Goal: Information Seeking & Learning: Learn about a topic

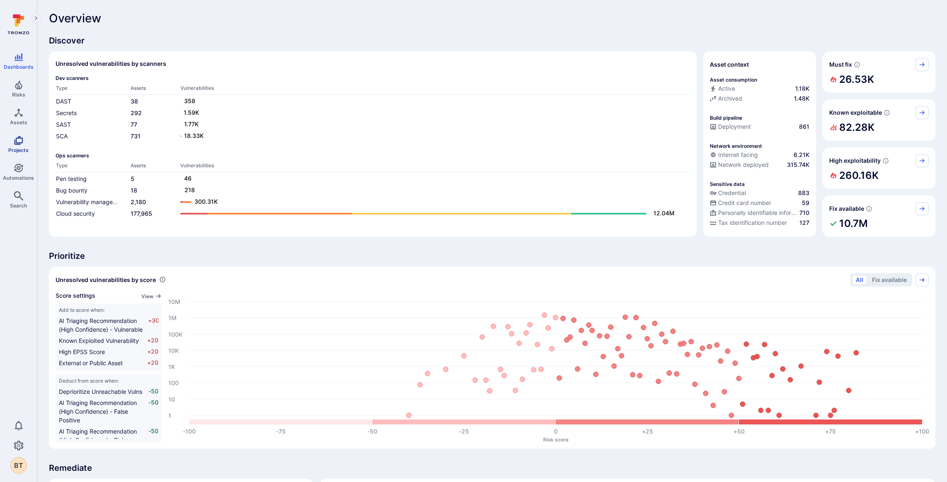
click at [19, 136] on icon "Projects" at bounding box center [18, 140] width 9 height 9
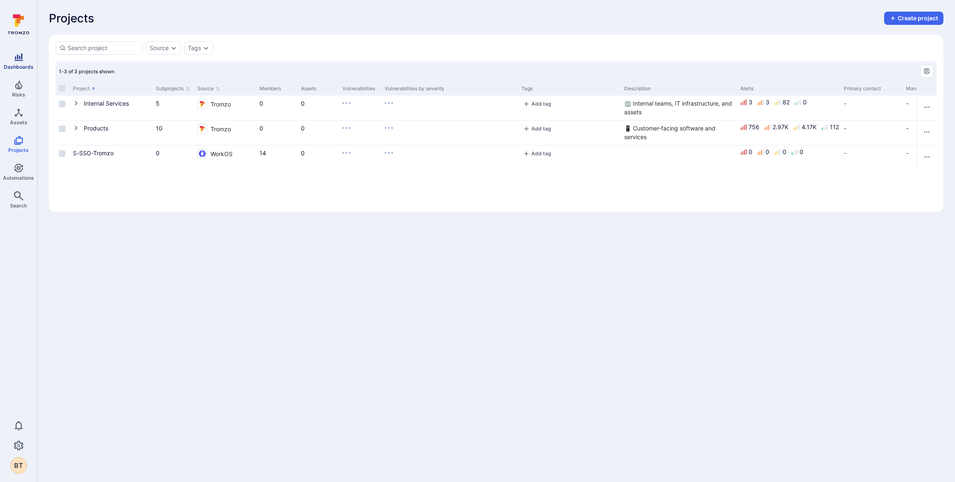
click at [23, 66] on span "Dashboards" at bounding box center [19, 67] width 30 height 6
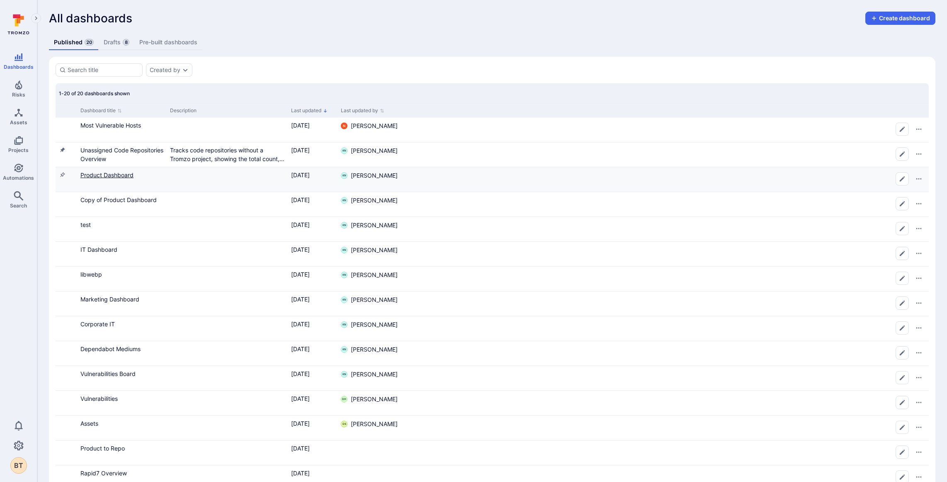
click at [113, 177] on link "Product Dashboard" at bounding box center [106, 175] width 53 height 7
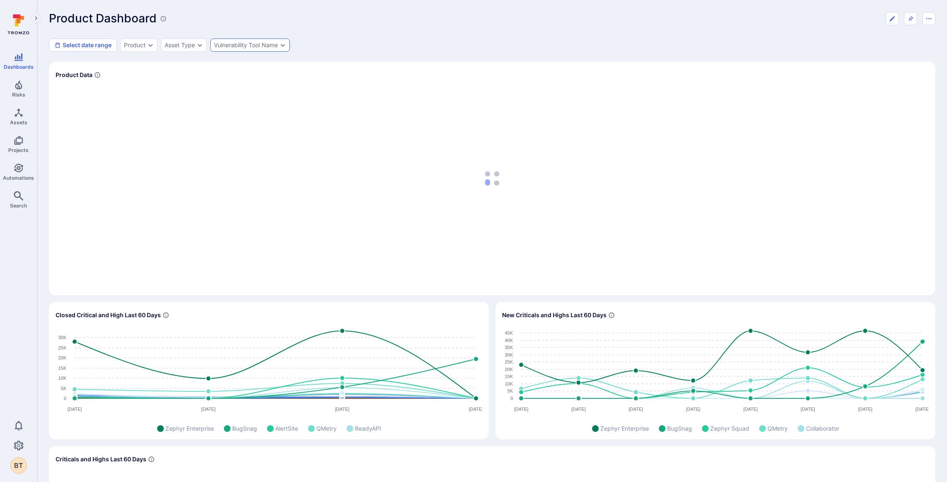
click at [227, 40] on div "Vulnerability Tool Name" at bounding box center [250, 45] width 80 height 13
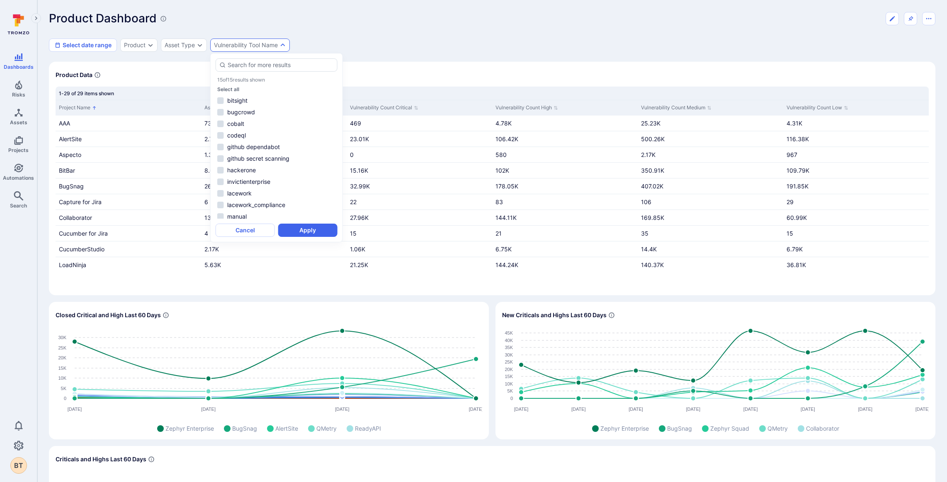
click at [126, 38] on div "Product Dashboard Select date range Product Asset Type Vulnerability Tool Name" at bounding box center [492, 32] width 886 height 40
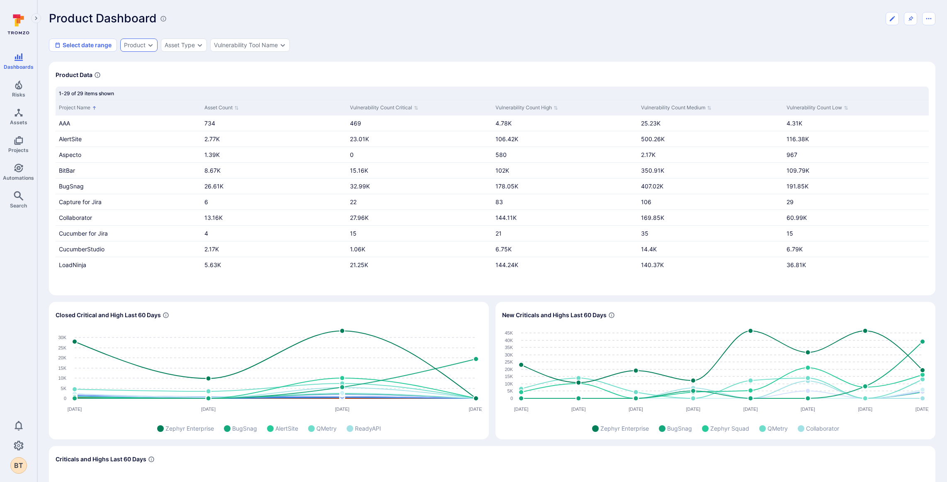
click at [131, 43] on div "Product" at bounding box center [135, 45] width 22 height 7
type input "z"
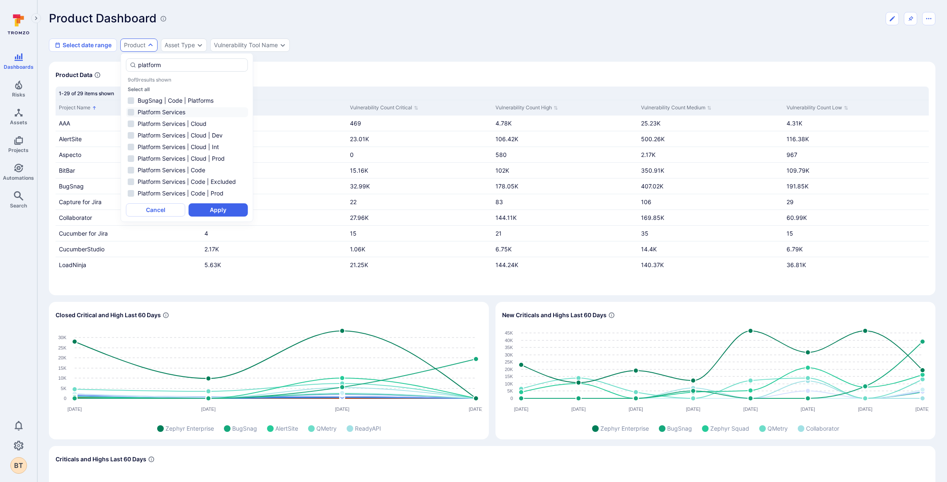
click at [168, 109] on li "Platform Services" at bounding box center [187, 112] width 122 height 10
type input "platform"
click at [216, 208] on button "Apply" at bounding box center [218, 210] width 59 height 13
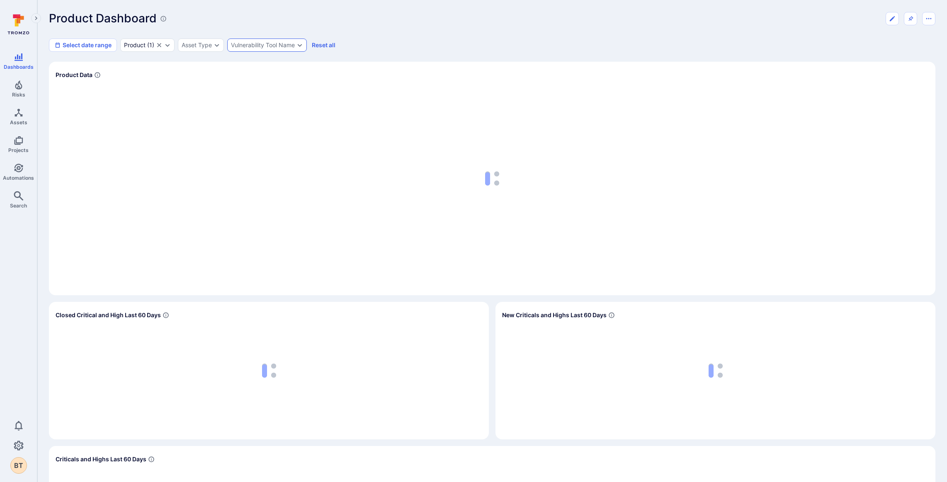
click at [285, 39] on div "Vulnerability Tool Name" at bounding box center [267, 45] width 80 height 13
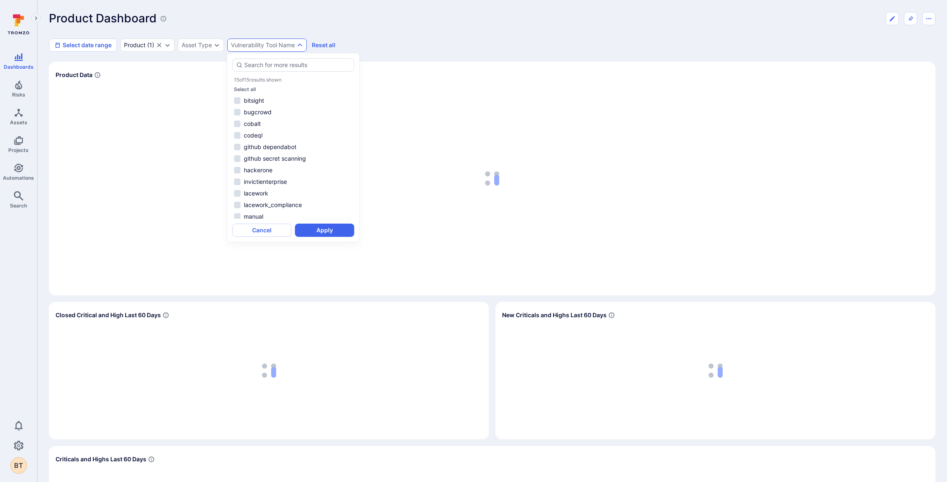
click at [285, 39] on div "Vulnerability Tool Name" at bounding box center [267, 45] width 80 height 13
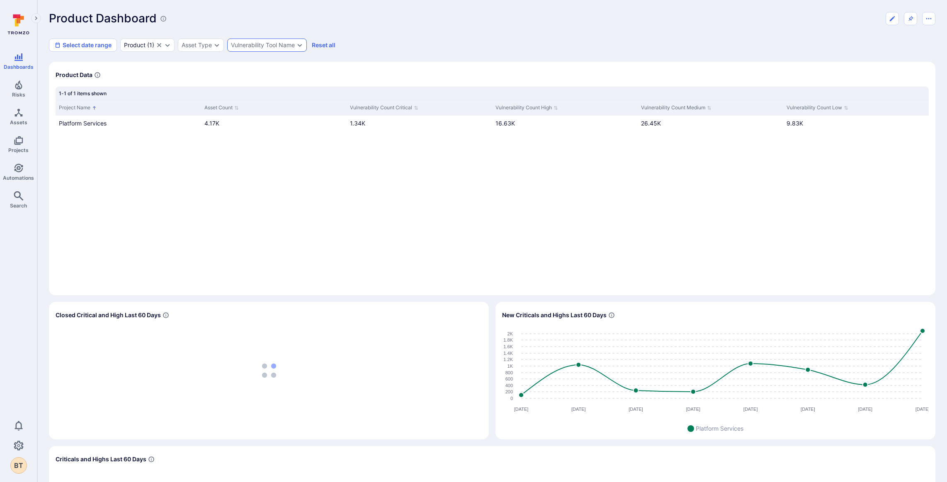
click at [285, 39] on div "Vulnerability Tool Name" at bounding box center [267, 45] width 80 height 13
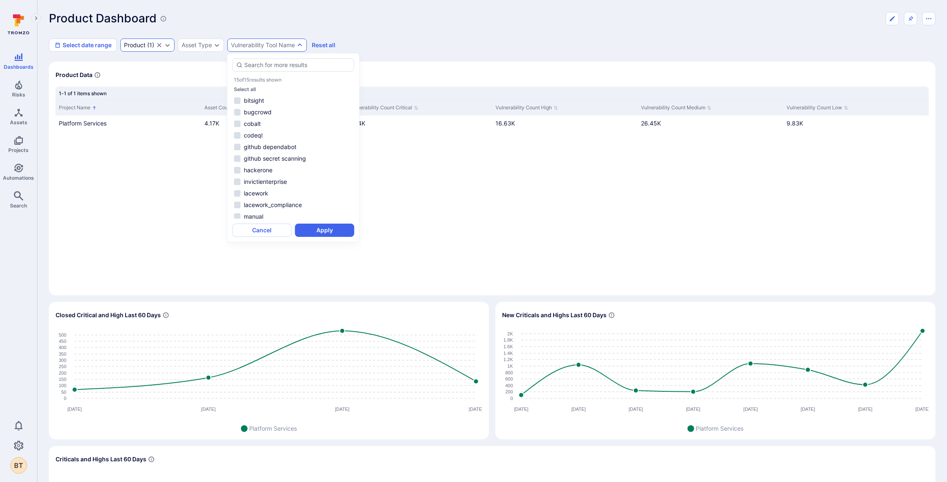
click at [153, 44] on div "Product ( 1 )" at bounding box center [139, 45] width 30 height 7
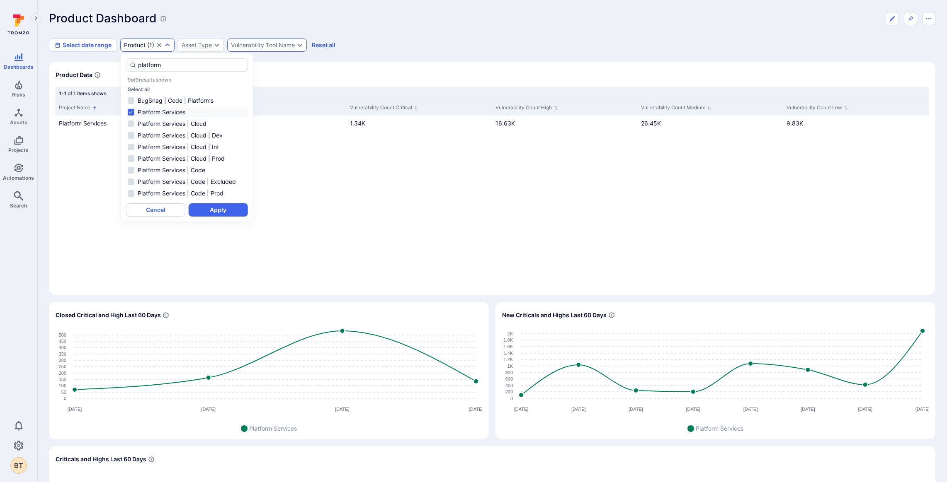
click at [280, 43] on div "Vulnerability Tool Name" at bounding box center [263, 45] width 64 height 7
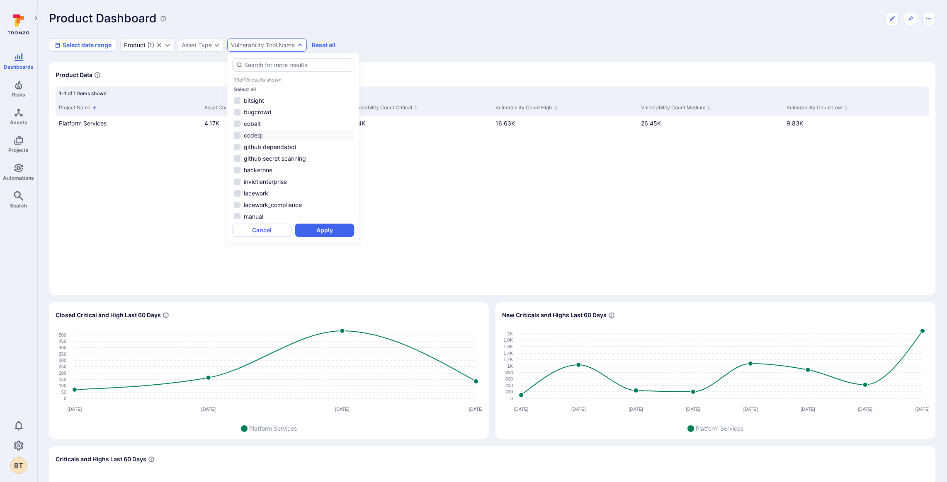
click at [235, 136] on li "codeql" at bounding box center [293, 136] width 122 height 10
click at [368, 46] on div "Select date range Product ( 1 ) Asset Type Vulnerability Tool Name Reset all" at bounding box center [492, 45] width 886 height 13
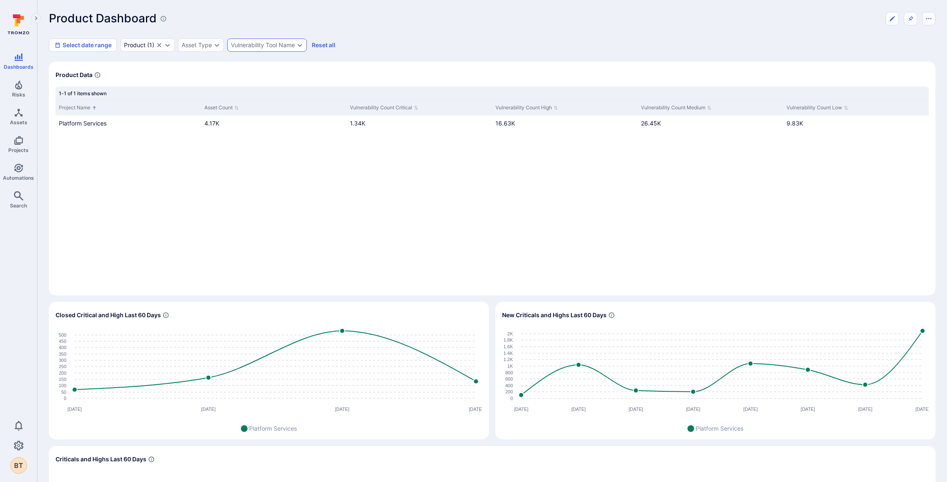
click at [259, 44] on div "Vulnerability Tool Name" at bounding box center [263, 45] width 64 height 7
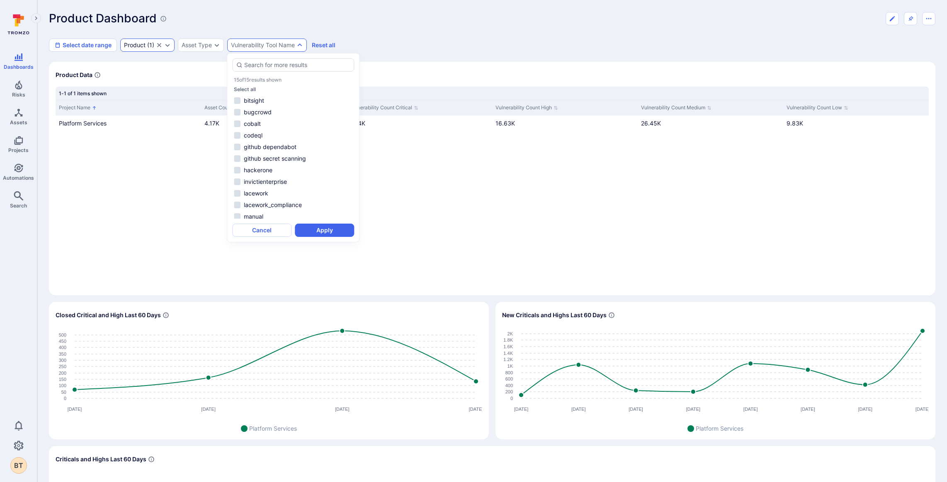
click at [171, 45] on div "Product ( 1 )" at bounding box center [147, 45] width 54 height 13
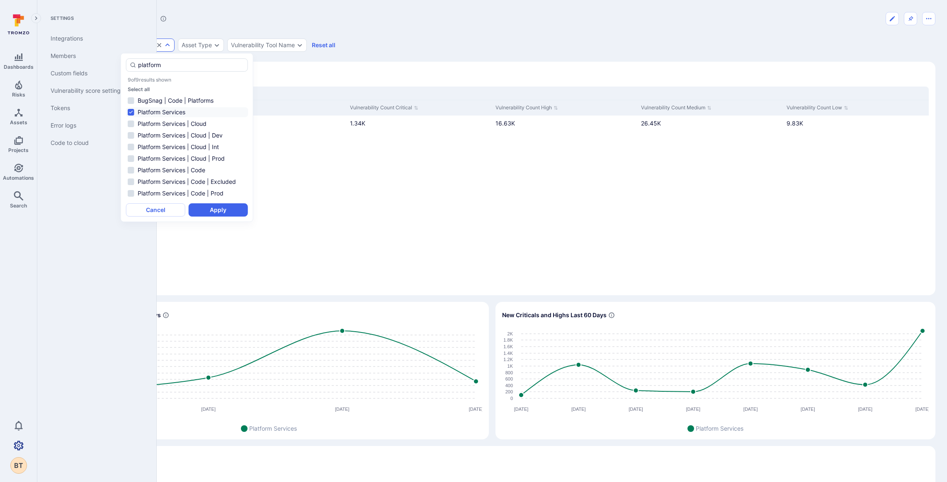
click at [16, 450] on icon "Settings" at bounding box center [19, 446] width 10 height 10
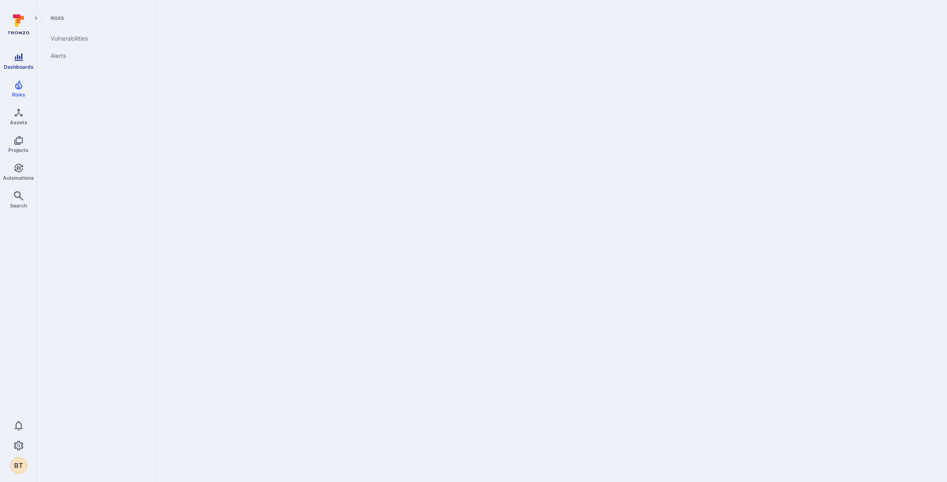
click at [24, 61] on link "Dashboards" at bounding box center [18, 61] width 37 height 24
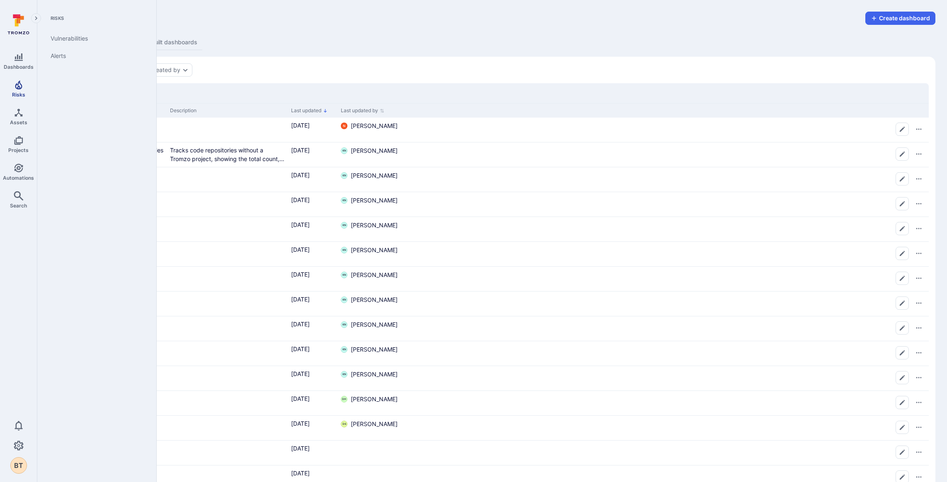
click at [21, 85] on icon "Risks" at bounding box center [18, 84] width 7 height 9
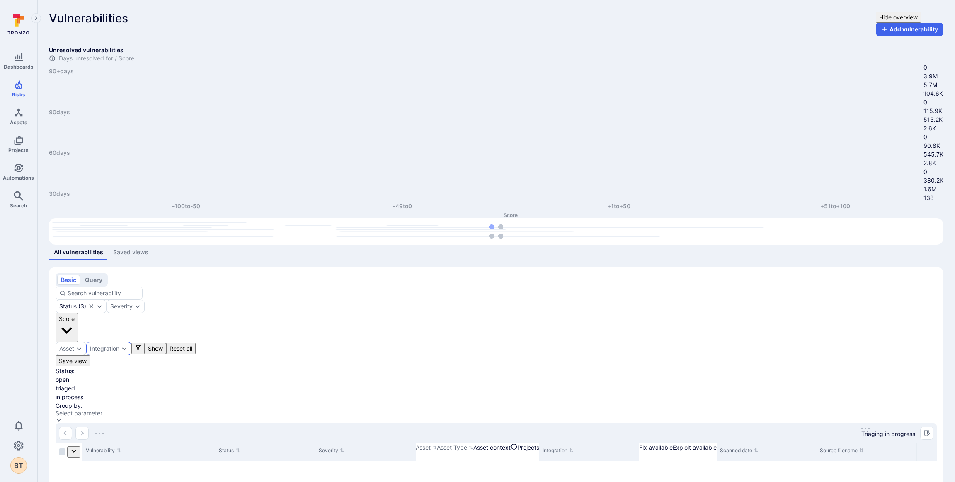
click at [131, 342] on div "Integration" at bounding box center [108, 348] width 45 height 13
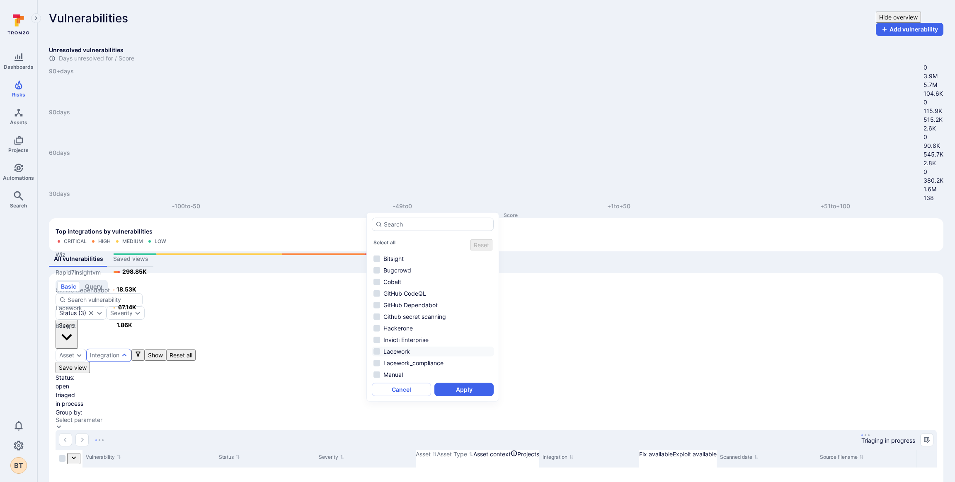
click at [416, 347] on li "Lacework" at bounding box center [433, 352] width 122 height 10
click at [448, 386] on button "Apply" at bounding box center [463, 389] width 59 height 13
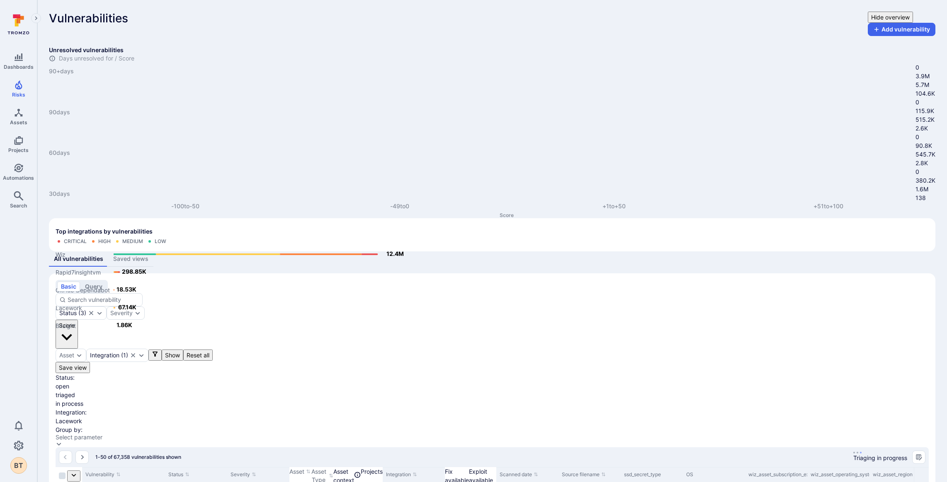
click at [19, 156] on div "Dashboards Risks Assets Projects Automations Search" at bounding box center [18, 132] width 37 height 167
click at [18, 165] on icon "Automations" at bounding box center [18, 168] width 9 height 9
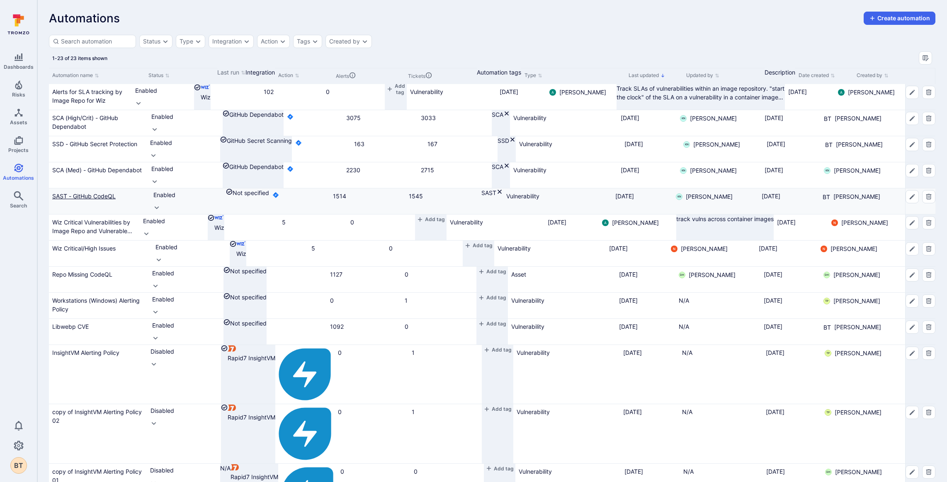
click at [114, 200] on link "SAST - GitHub CodeQL" at bounding box center [83, 196] width 63 height 7
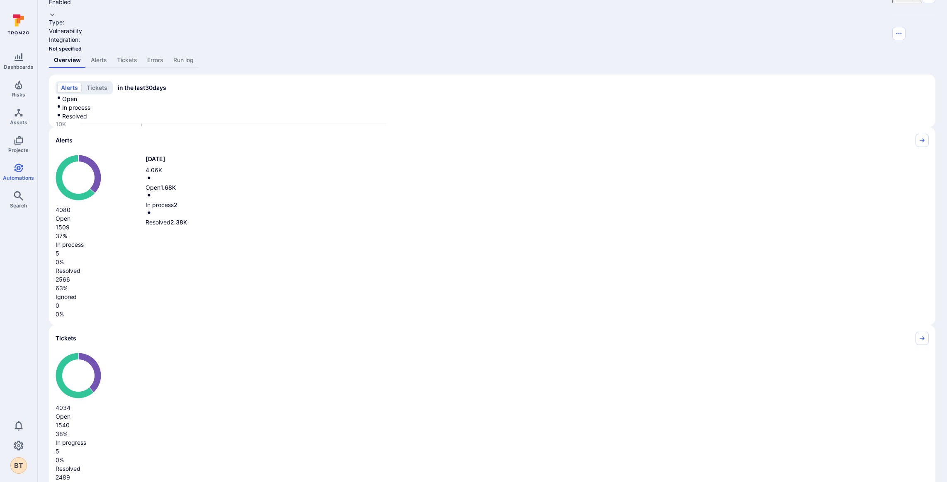
scroll to position [38, 0]
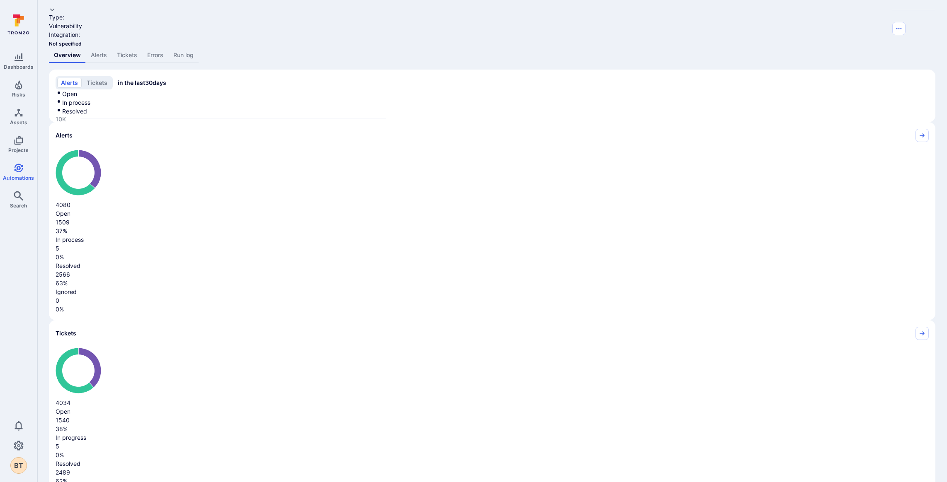
click at [123, 48] on link "Tickets" at bounding box center [127, 55] width 30 height 15
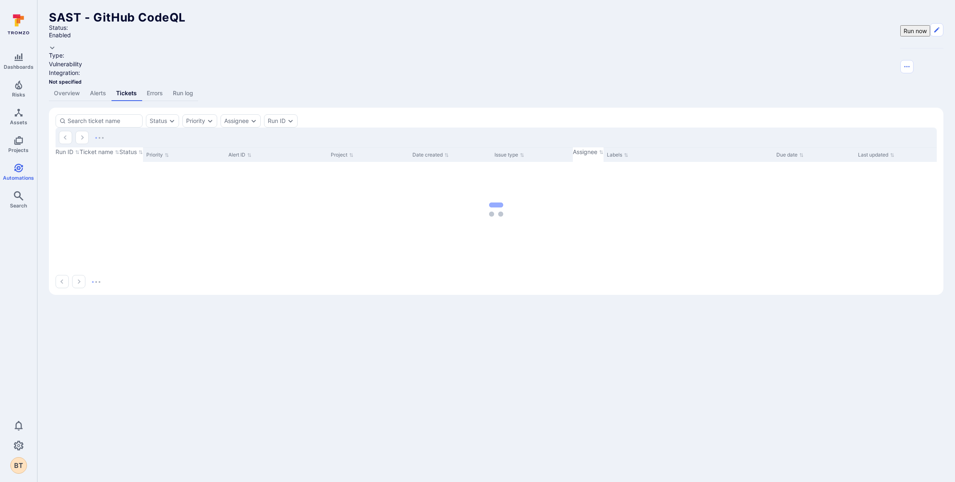
click at [65, 86] on link "Overview" at bounding box center [67, 93] width 36 height 15
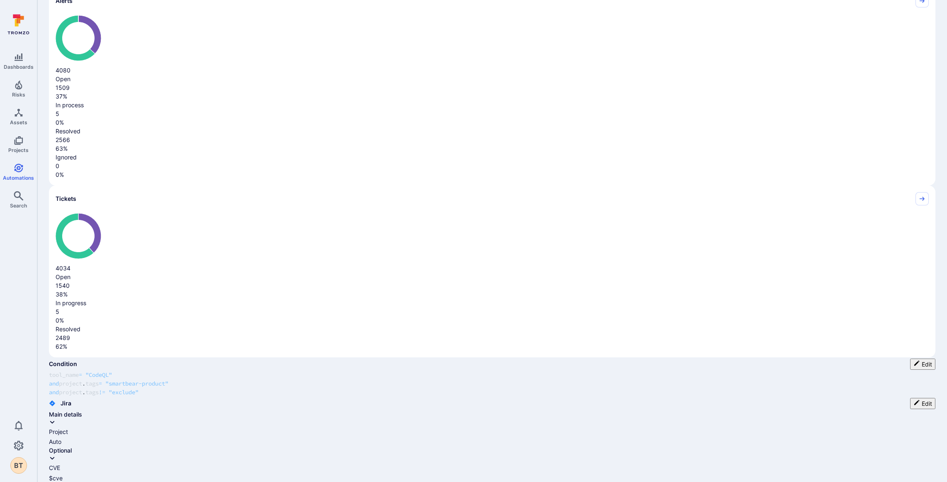
scroll to position [176, 0]
click at [172, 213] on div "alerts tickets in the last 30 days Open In process Resolved [DATE] [DATE] Sep […" at bounding box center [492, 426] width 886 height 988
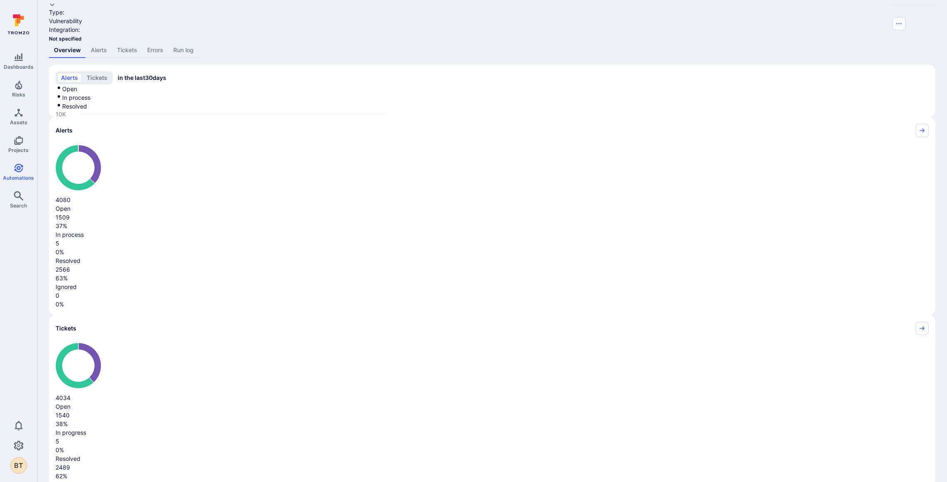
scroll to position [35, 0]
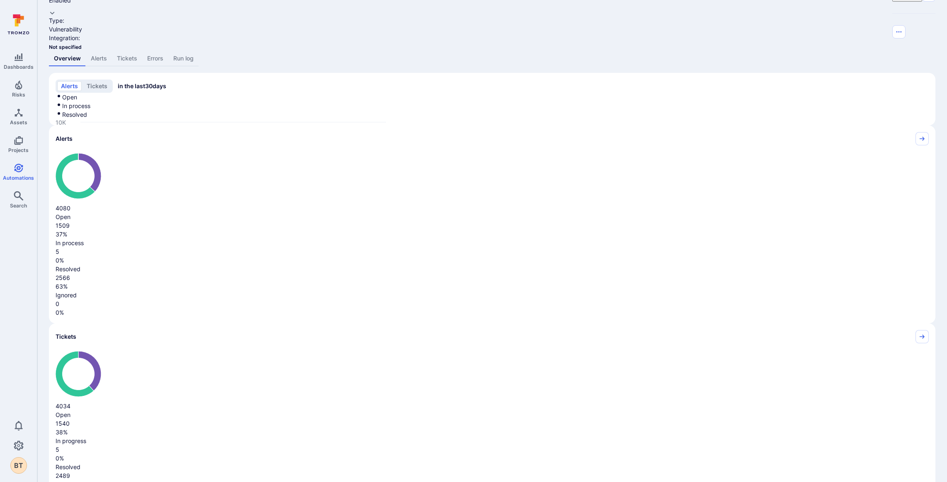
click at [90, 51] on link "Alerts" at bounding box center [99, 58] width 26 height 15
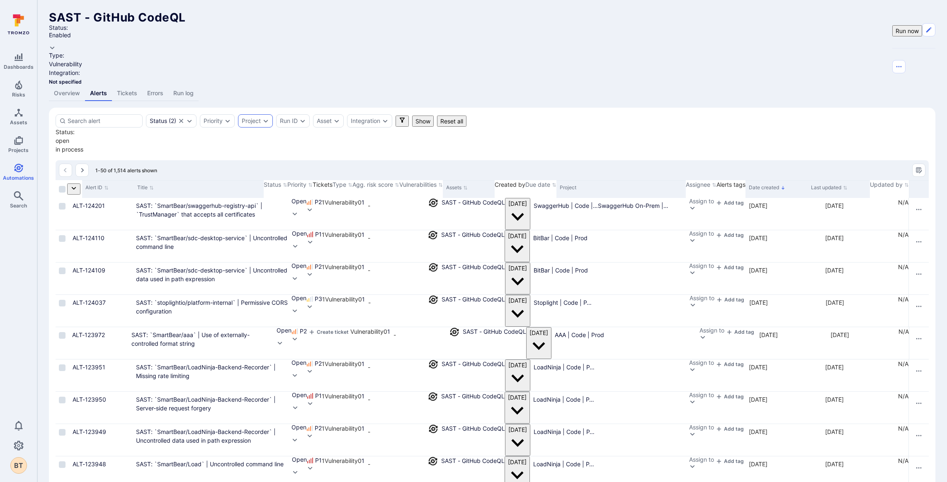
click at [267, 118] on icon "Expand dropdown" at bounding box center [265, 121] width 7 height 7
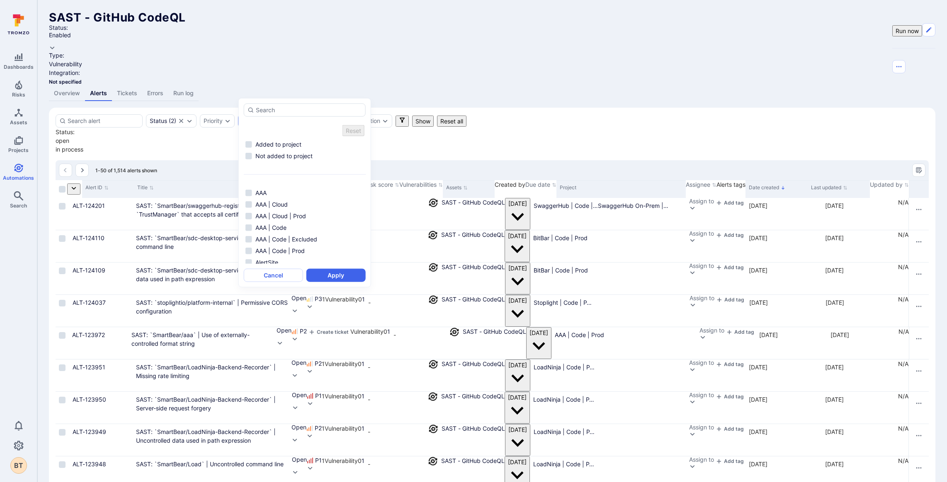
type input "a"
type input "s"
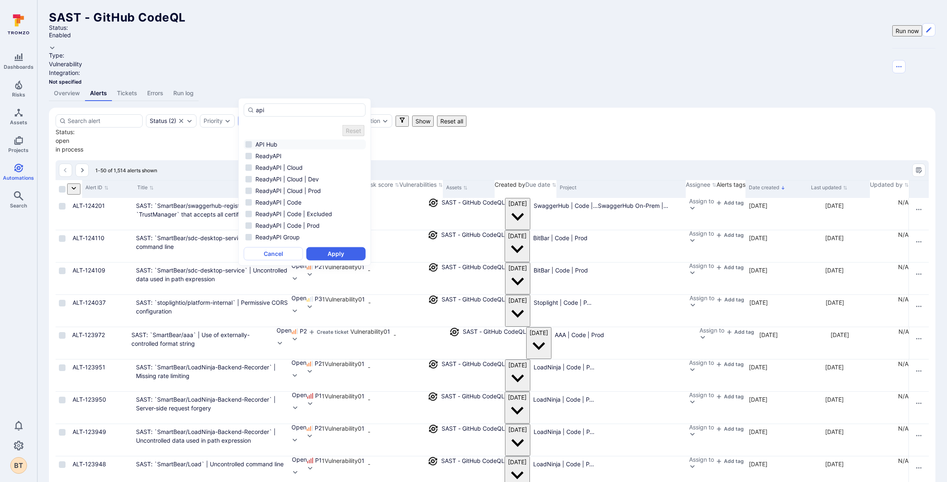
click at [286, 140] on li "API Hub" at bounding box center [305, 145] width 122 height 10
type input "api"
click at [350, 249] on button "Apply" at bounding box center [335, 248] width 59 height 13
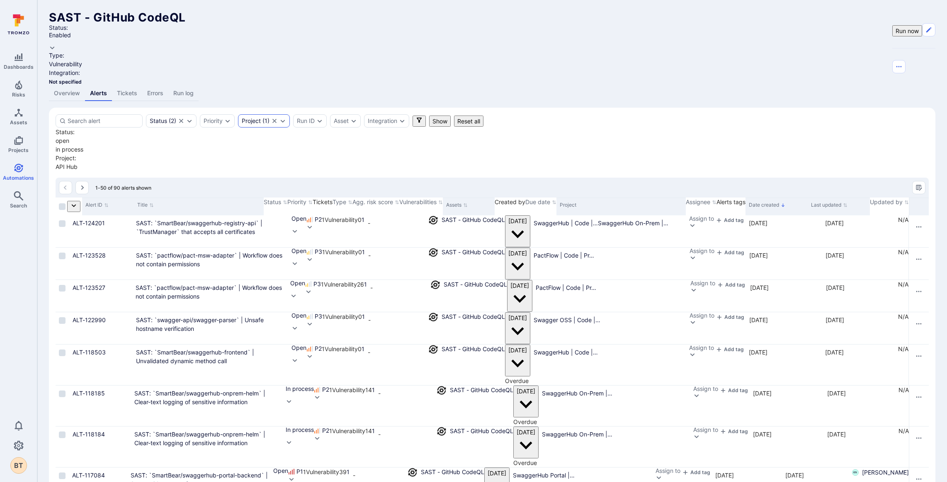
click at [256, 114] on div "Project ( 1 )" at bounding box center [264, 120] width 52 height 13
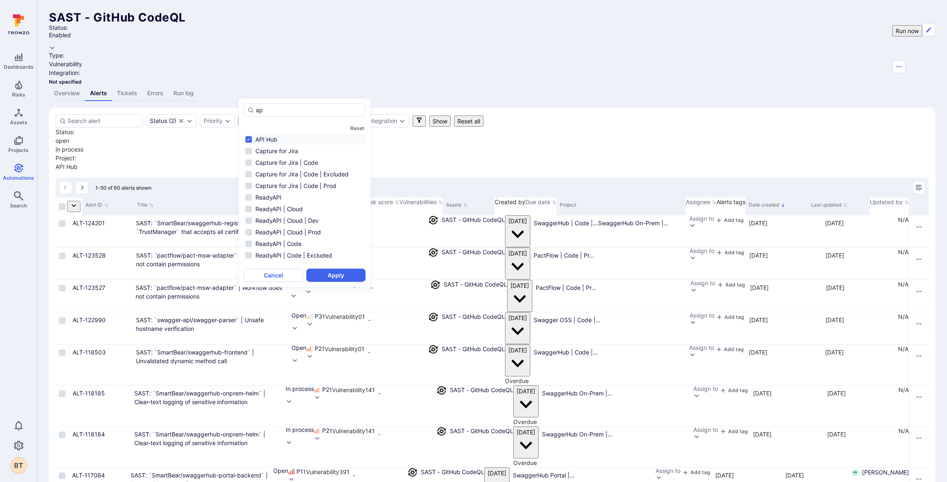
type input "a"
click at [274, 135] on li "Test Hub" at bounding box center [305, 140] width 122 height 10
click at [274, 141] on li "Test Hub" at bounding box center [305, 140] width 122 height 10
type input "t"
click at [285, 136] on li "Zephyr" at bounding box center [305, 140] width 122 height 10
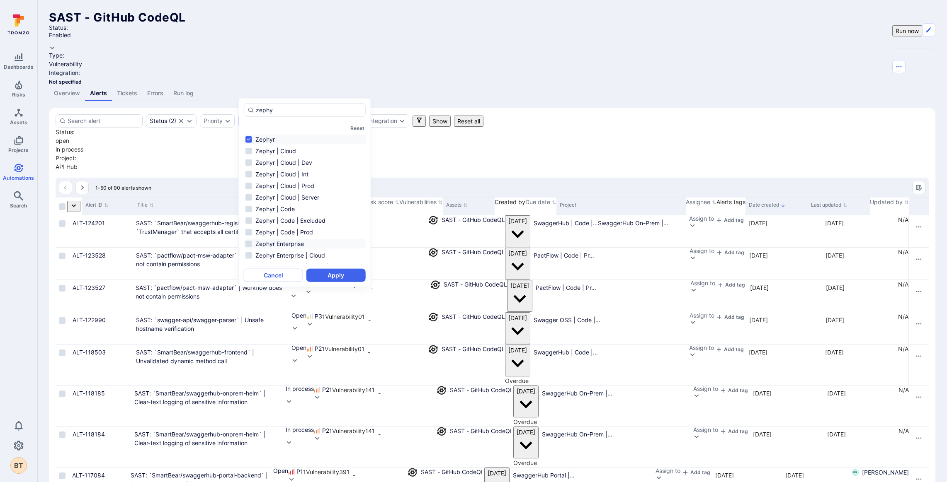
click at [295, 242] on li "Zephyr Enterprise" at bounding box center [305, 244] width 122 height 10
click at [293, 228] on li "Zephyr Squad" at bounding box center [305, 227] width 122 height 10
type input "zephy"
click at [322, 269] on button "Apply" at bounding box center [335, 275] width 59 height 13
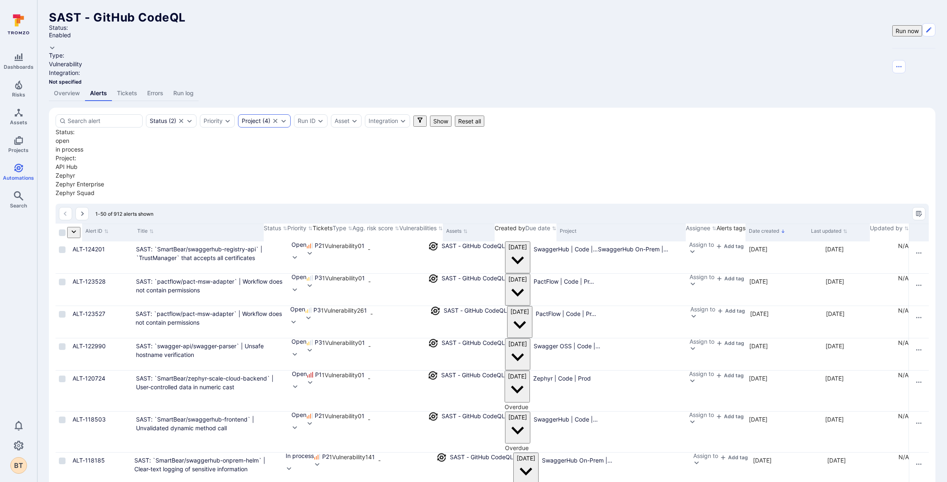
click at [269, 114] on div "Project ( 4 )" at bounding box center [264, 120] width 53 height 13
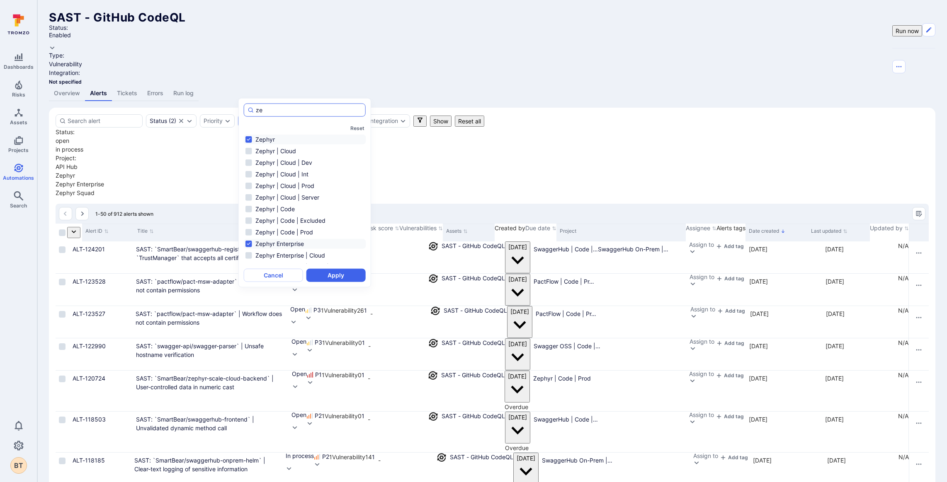
type input "z"
type input "ap"
click at [312, 133] on div "Reset API Hub Capture for Jira Capture for Jira | Code Capture for Jira | Code …" at bounding box center [305, 193] width 122 height 142
click at [312, 137] on li "API Hub" at bounding box center [305, 140] width 122 height 10
click at [337, 273] on button "Apply" at bounding box center [335, 275] width 59 height 13
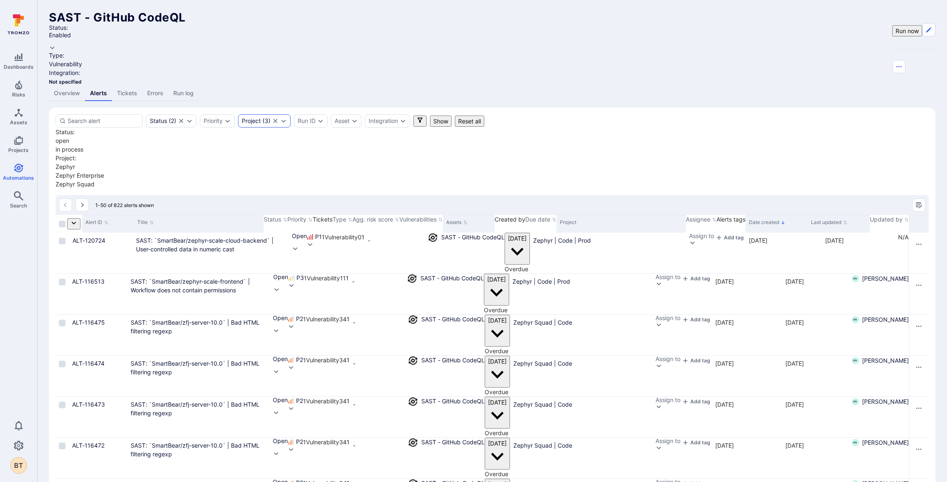
click at [278, 118] on icon "Clear selection" at bounding box center [275, 121] width 7 height 7
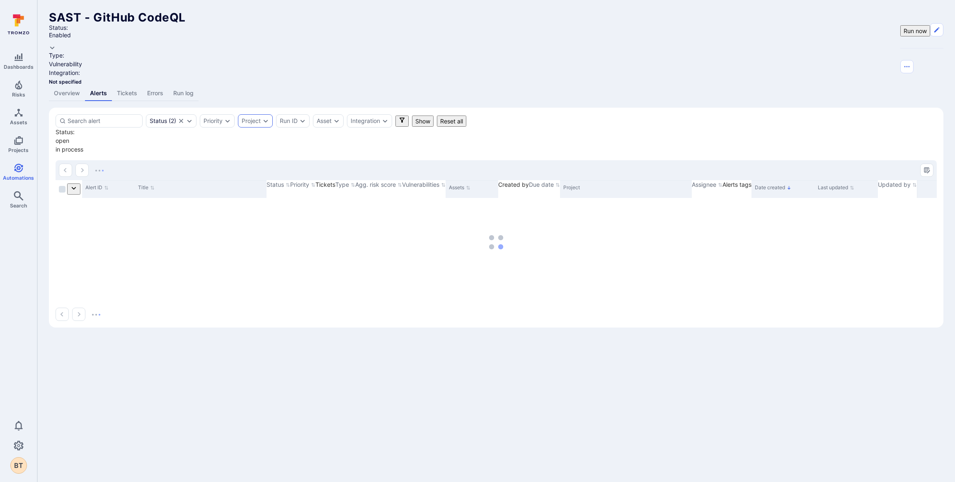
click at [257, 118] on div "Project" at bounding box center [251, 121] width 19 height 7
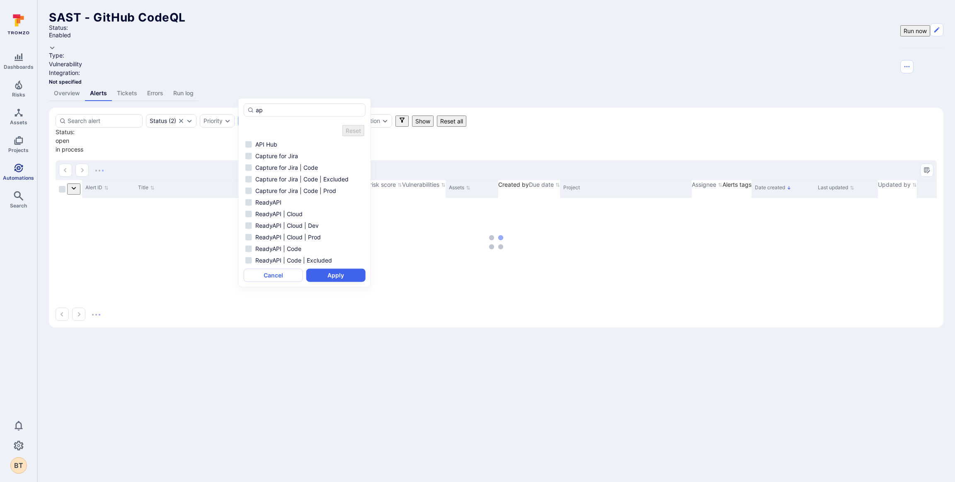
click at [27, 168] on link "Automations" at bounding box center [18, 172] width 37 height 24
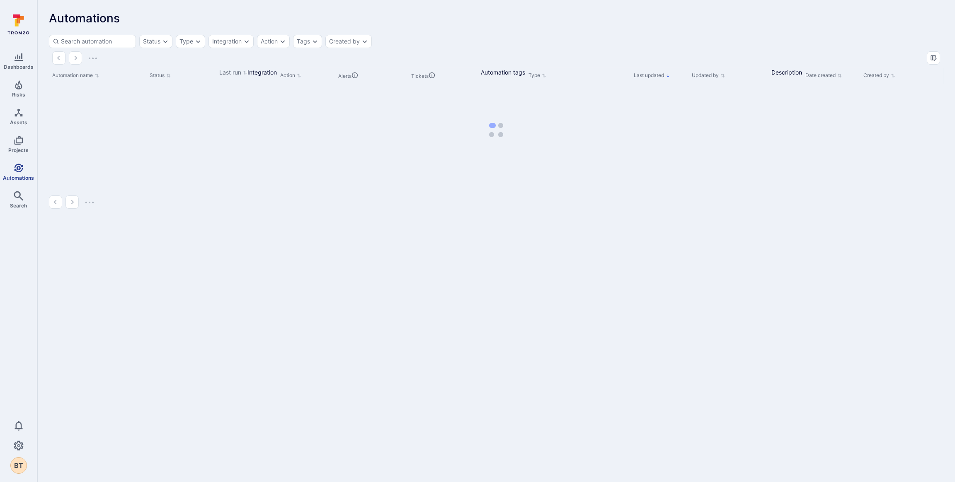
click at [17, 170] on icon "Automations" at bounding box center [18, 168] width 9 height 9
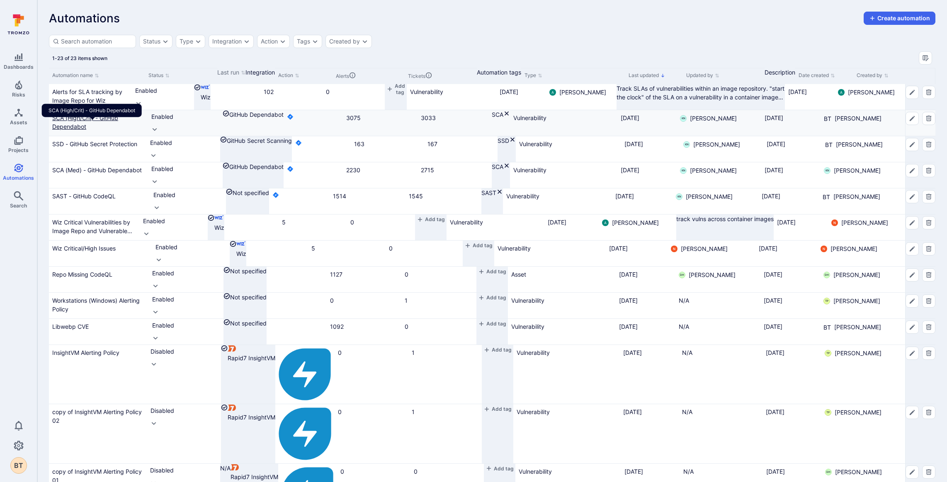
click at [99, 128] on link "SCA (High/Crit) - GitHub Dependabot" at bounding box center [85, 122] width 66 height 16
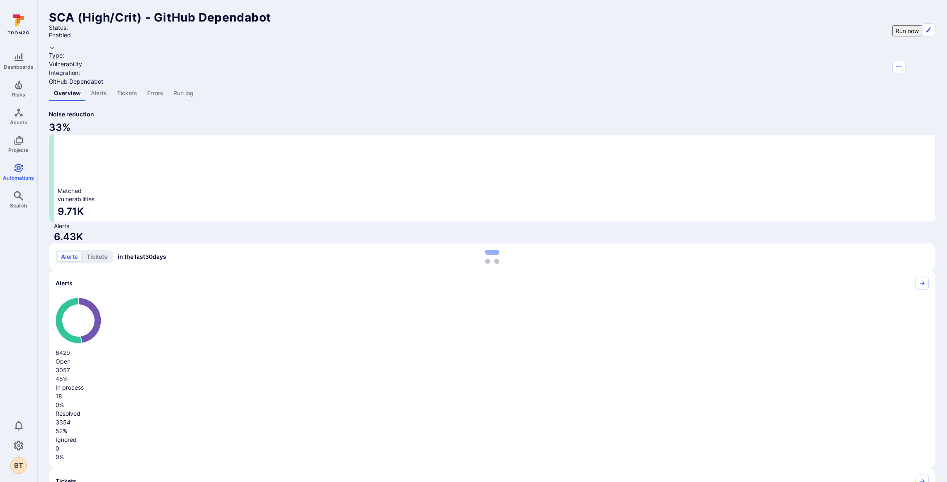
click at [106, 86] on link "Alerts" at bounding box center [99, 93] width 26 height 15
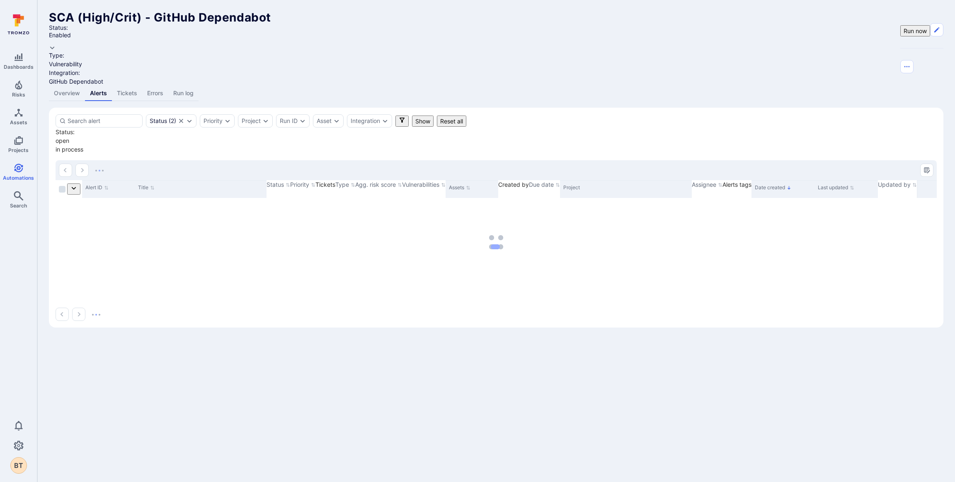
click at [245, 108] on div "Status ( 2 ) Priority Project Run ID Asset Integration Show Reset all Status : …" at bounding box center [496, 218] width 895 height 220
click at [245, 118] on div "Project" at bounding box center [251, 121] width 19 height 7
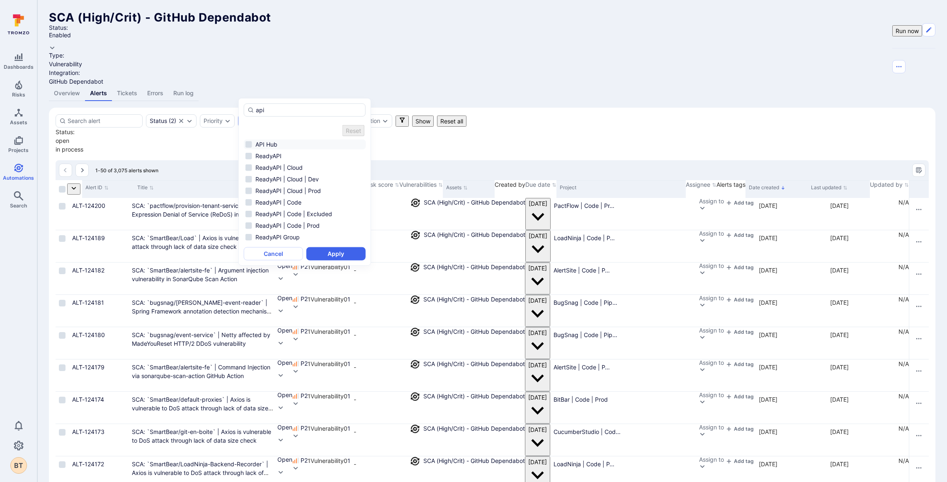
click at [262, 142] on li "API Hub" at bounding box center [305, 145] width 122 height 10
type input "api"
click at [337, 245] on button "Apply" at bounding box center [335, 248] width 59 height 13
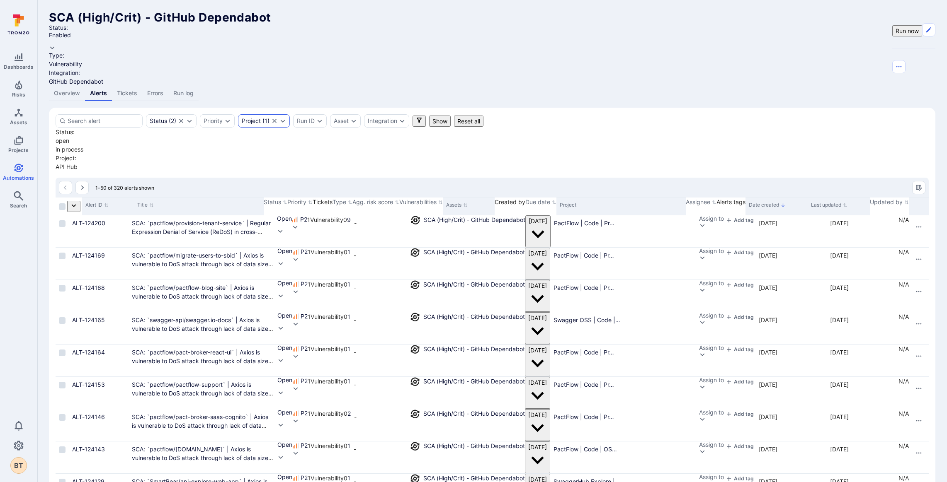
click at [253, 118] on div "Project" at bounding box center [251, 121] width 19 height 7
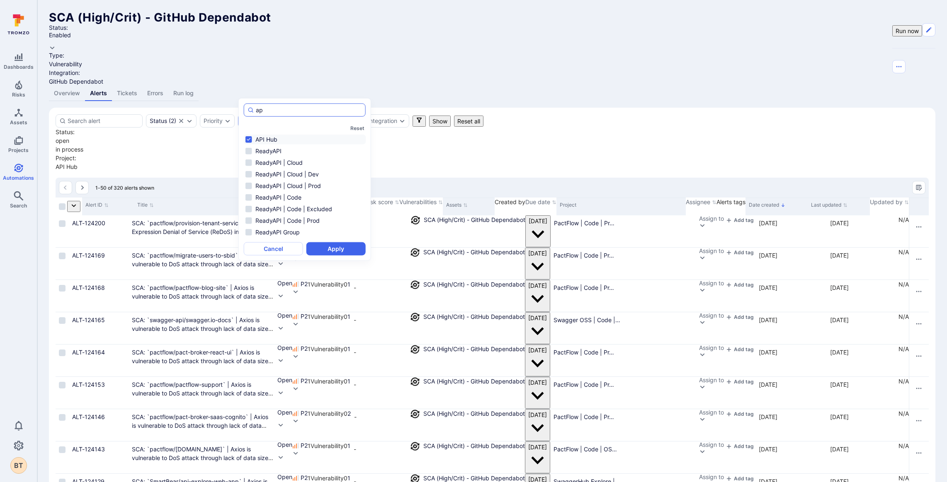
type input "a"
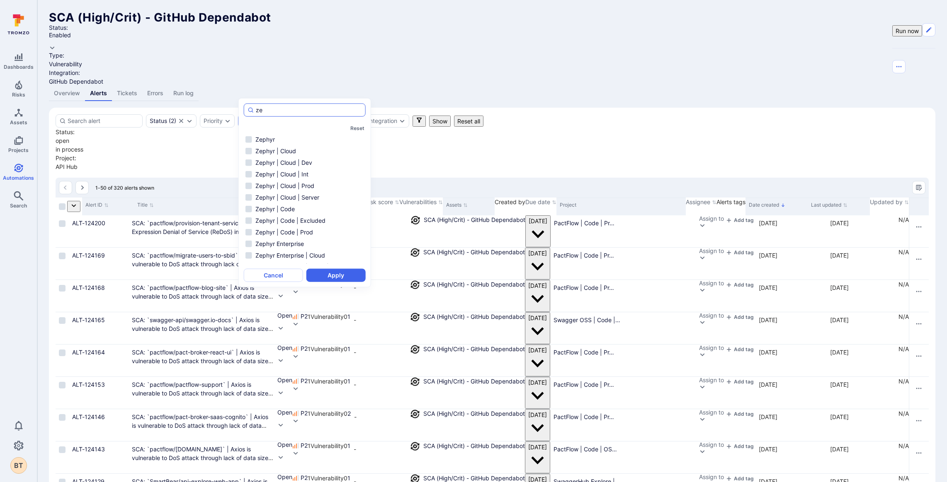
type input "z"
click at [259, 276] on li "API Hub" at bounding box center [305, 281] width 122 height 10
click at [290, 141] on li "Zephyr" at bounding box center [305, 145] width 122 height 10
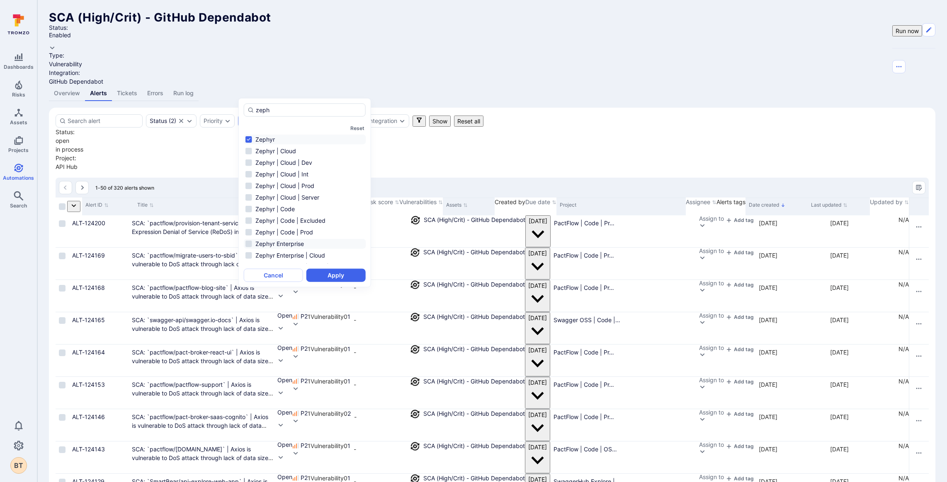
click at [288, 243] on li "Zephyr Enterprise" at bounding box center [305, 244] width 122 height 10
click at [289, 195] on li "Zephyr Squad" at bounding box center [305, 192] width 122 height 10
type input "zeph"
click at [330, 277] on button "Apply" at bounding box center [335, 275] width 59 height 13
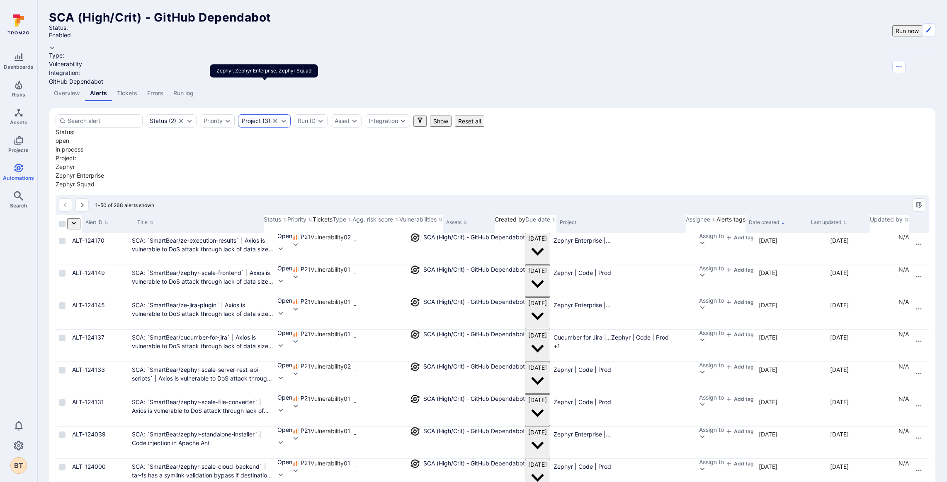
click at [277, 118] on icon "Clear selection" at bounding box center [275, 121] width 7 height 7
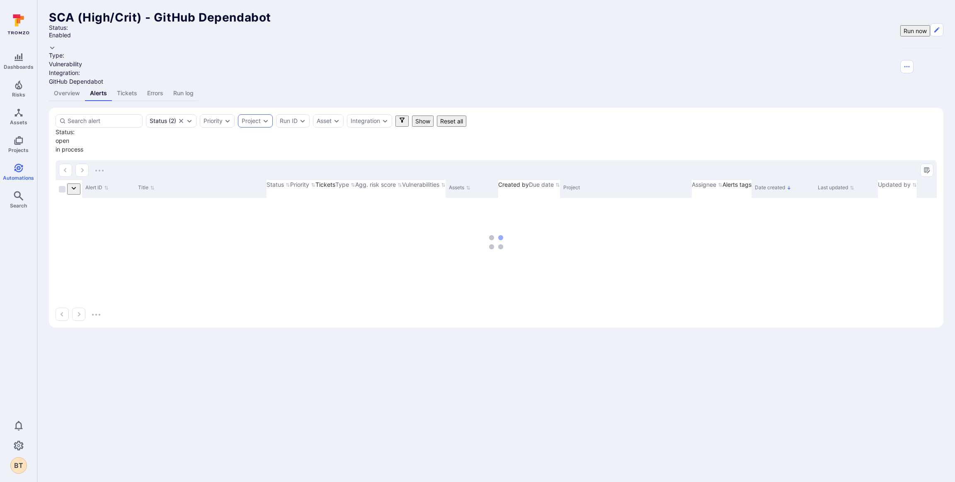
click at [259, 118] on div "Project" at bounding box center [251, 121] width 19 height 7
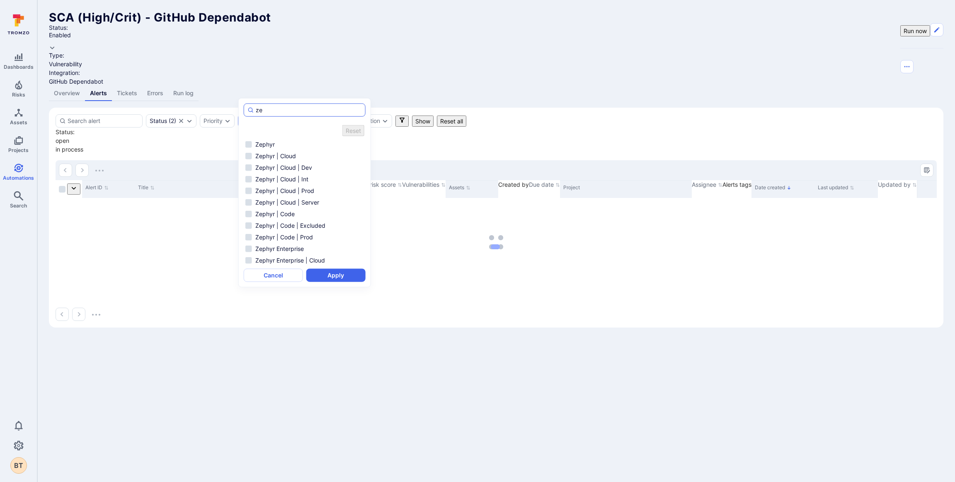
type input "z"
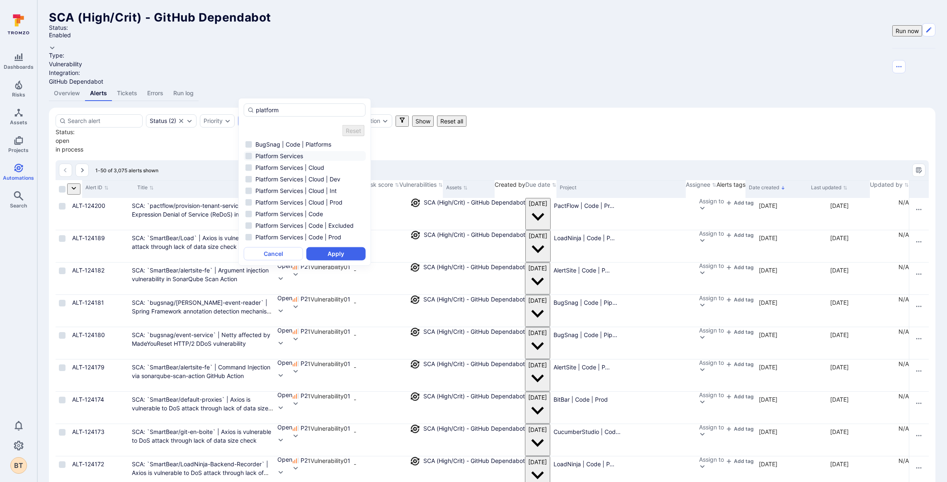
click at [268, 151] on li "Platform Services" at bounding box center [305, 156] width 122 height 10
type input "platform"
click at [355, 252] on button "Apply" at bounding box center [335, 248] width 59 height 13
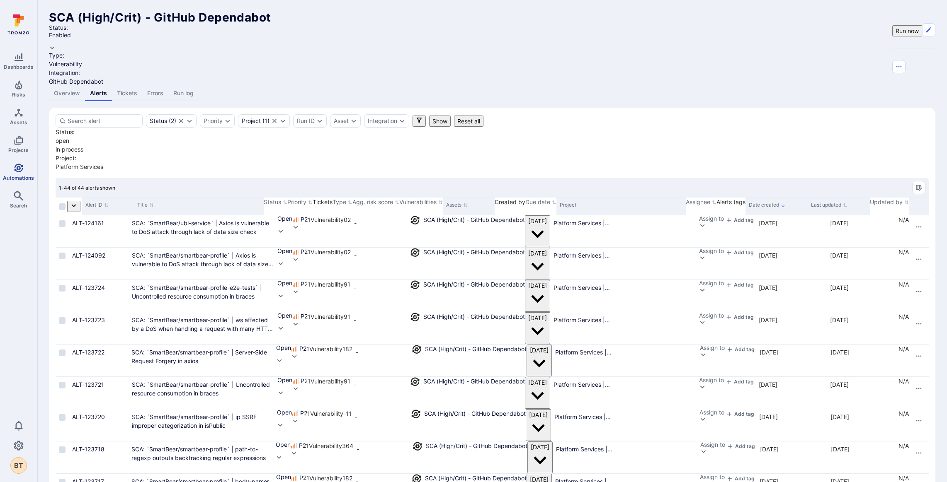
click at [15, 165] on icon "Automations" at bounding box center [19, 168] width 10 height 10
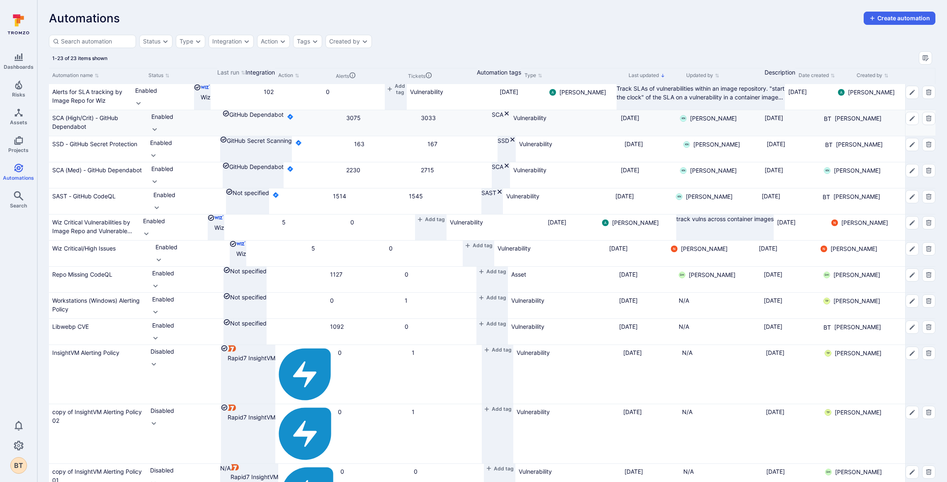
click at [95, 131] on div "SCA (High/Crit) - GitHub Dependabot" at bounding box center [98, 122] width 92 height 17
click at [83, 125] on link "SCA (High/Crit) - GitHub Dependabot" at bounding box center [85, 122] width 66 height 16
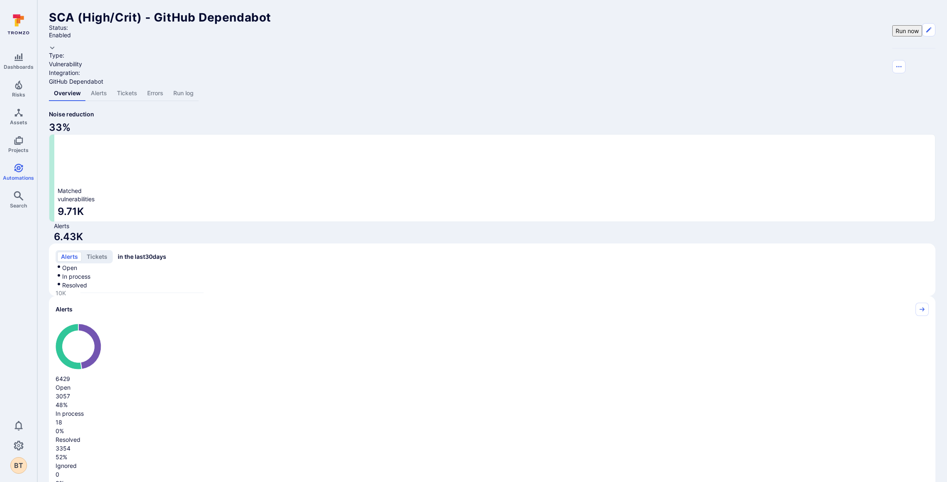
click at [104, 86] on link "Alerts" at bounding box center [99, 93] width 26 height 15
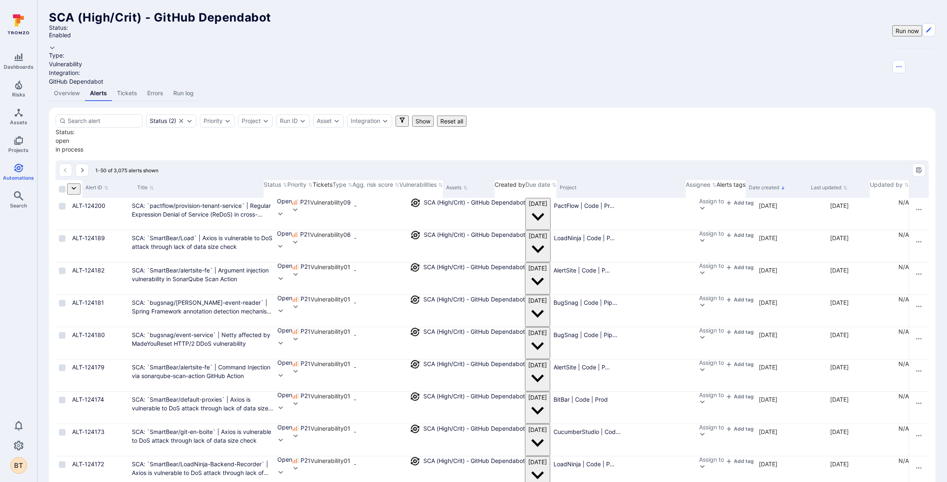
click at [67, 86] on link "Overview" at bounding box center [67, 93] width 36 height 15
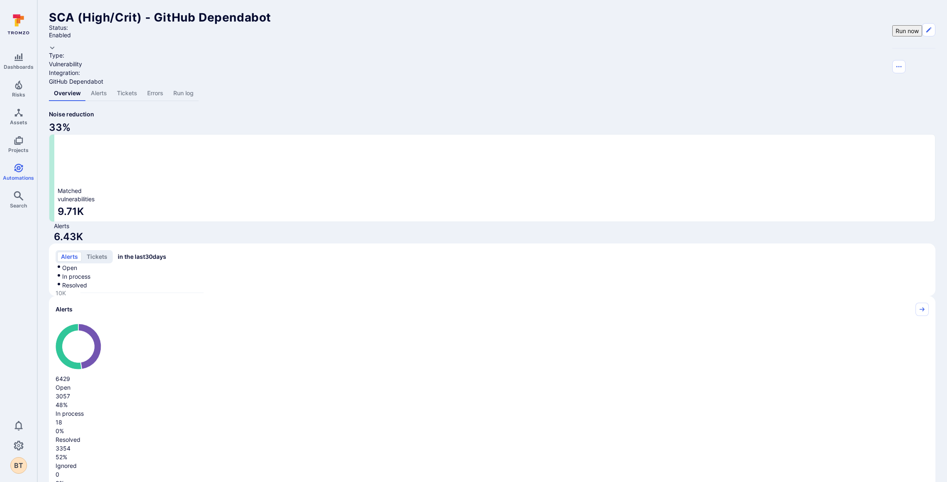
click at [124, 86] on link "Tickets" at bounding box center [127, 93] width 30 height 15
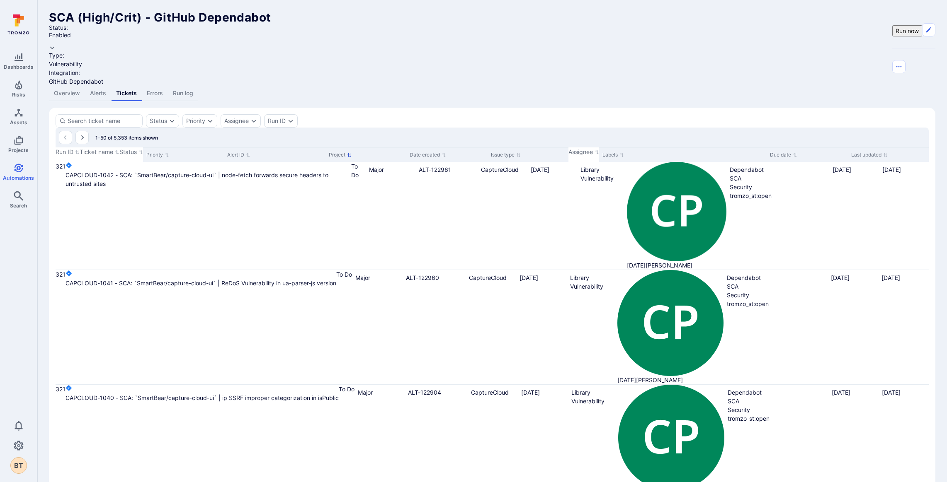
click at [352, 153] on icon "Sort by Project" at bounding box center [349, 155] width 5 height 5
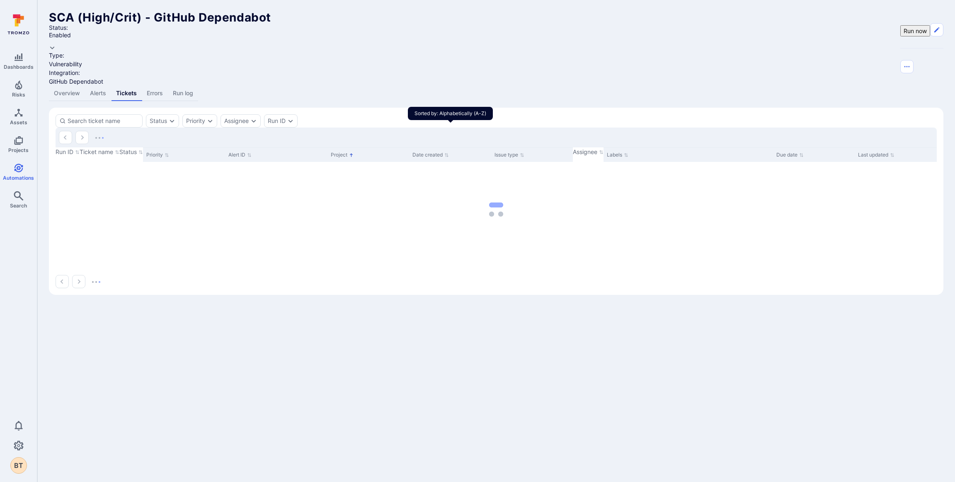
click at [354, 152] on button "Project" at bounding box center [342, 155] width 23 height 7
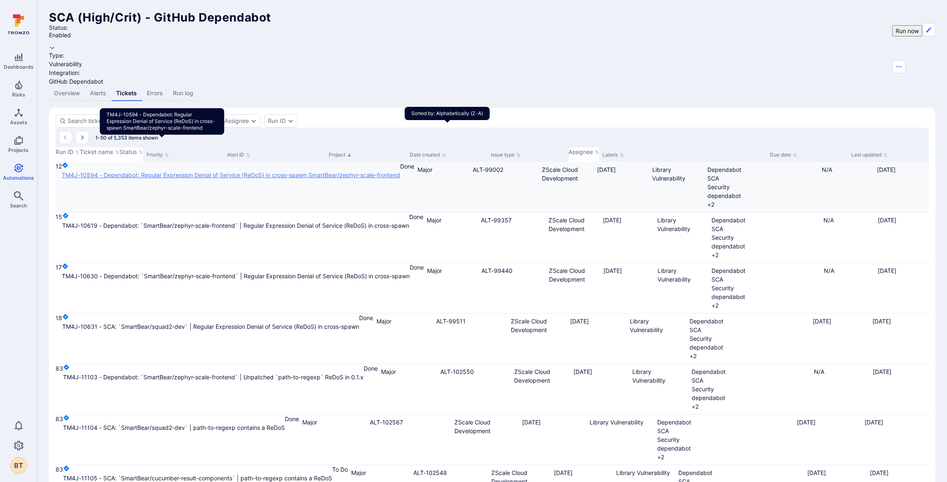
click at [136, 171] on link "TM4J-10594 - Dependabot: Regular Expression Denial of Service (ReDoS) in cross-…" at bounding box center [231, 175] width 338 height 9
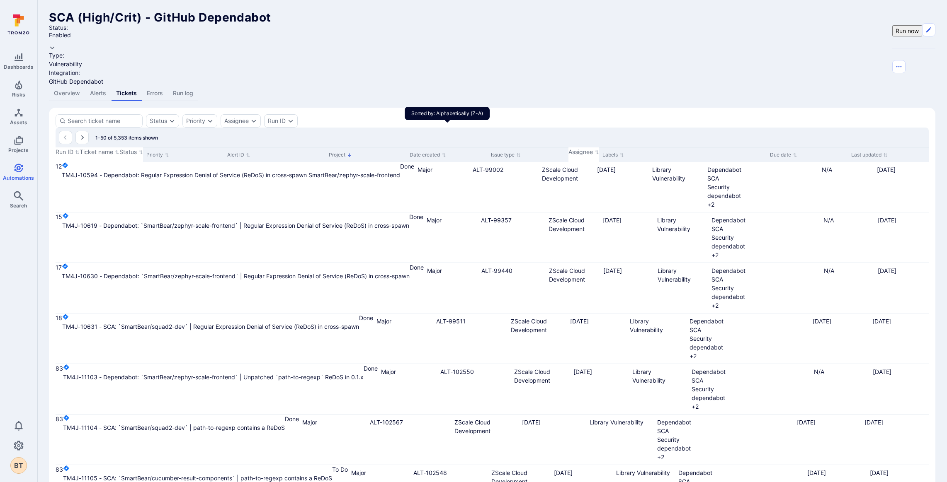
click at [182, 86] on link "Run log" at bounding box center [183, 93] width 30 height 15
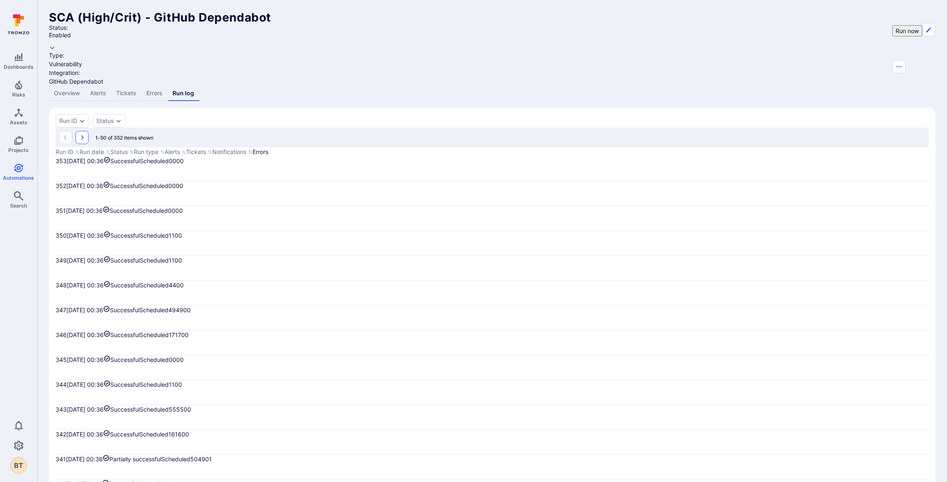
click at [83, 136] on icon "Go to the next page" at bounding box center [82, 138] width 3 height 5
click at [61, 131] on button "Go to the previous page" at bounding box center [65, 137] width 13 height 13
click at [63, 131] on button "Go to the previous page" at bounding box center [65, 137] width 13 height 13
click at [79, 128] on div "1-50 of 352 items shown" at bounding box center [492, 138] width 873 height 20
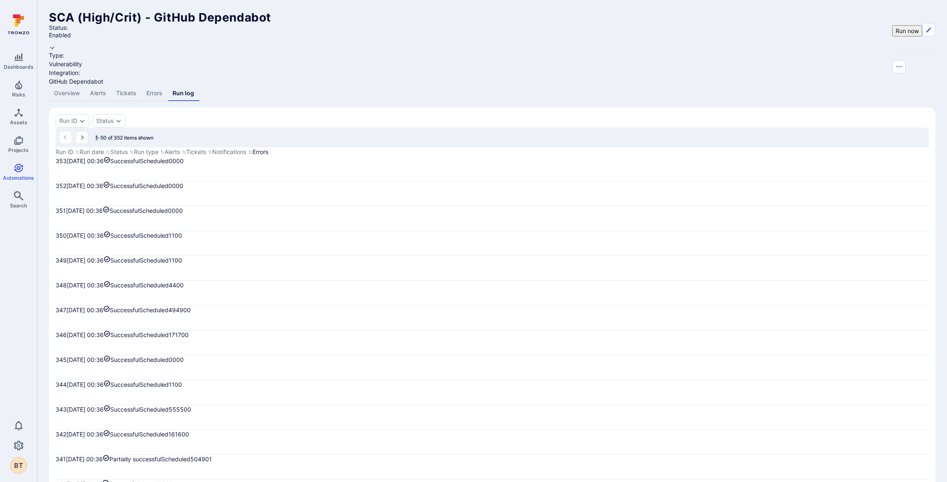
click at [79, 128] on div "1-50 of 352 items shown" at bounding box center [492, 138] width 873 height 20
click at [80, 134] on icon "Go to the next page" at bounding box center [82, 137] width 7 height 7
